Goal: Find contact information: Find contact information

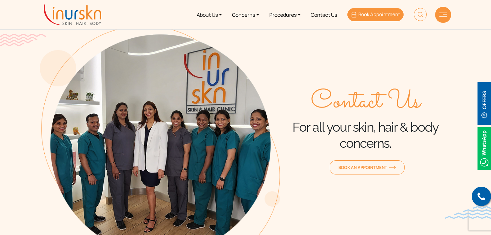
click at [372, 15] on span "Book Appointment" at bounding box center [379, 14] width 42 height 7
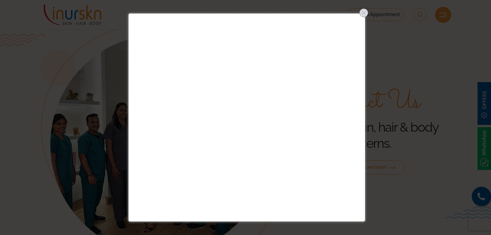
click at [365, 11] on div at bounding box center [364, 13] width 10 height 10
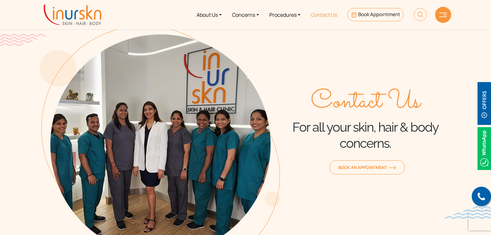
click at [325, 14] on link "Contact Us" at bounding box center [324, 15] width 37 height 24
drag, startPoint x: 490, startPoint y: 58, endPoint x: 493, endPoint y: 94, distance: 36.4
click at [491, 94] on html "Enquiry Form Submit Book Appointment Submit Offers & Pricing View All Permanent…" at bounding box center [245, 117] width 491 height 235
